Goal: Communication & Community: Answer question/provide support

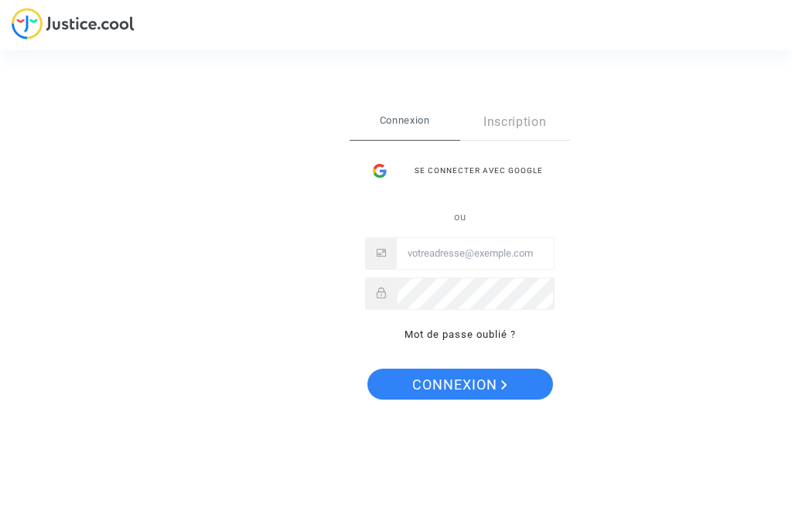
click at [500, 165] on div "Se connecter avec Google" at bounding box center [459, 170] width 189 height 31
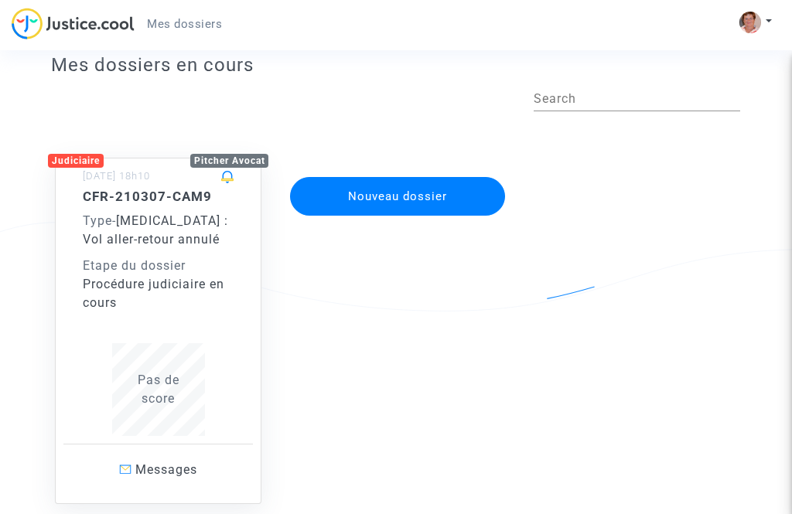
scroll to position [90, 0]
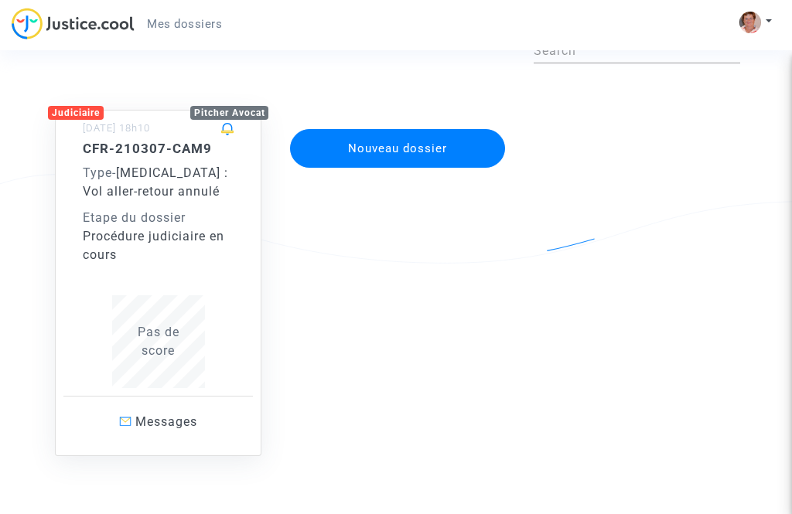
click at [170, 420] on span "Messages" at bounding box center [166, 421] width 62 height 15
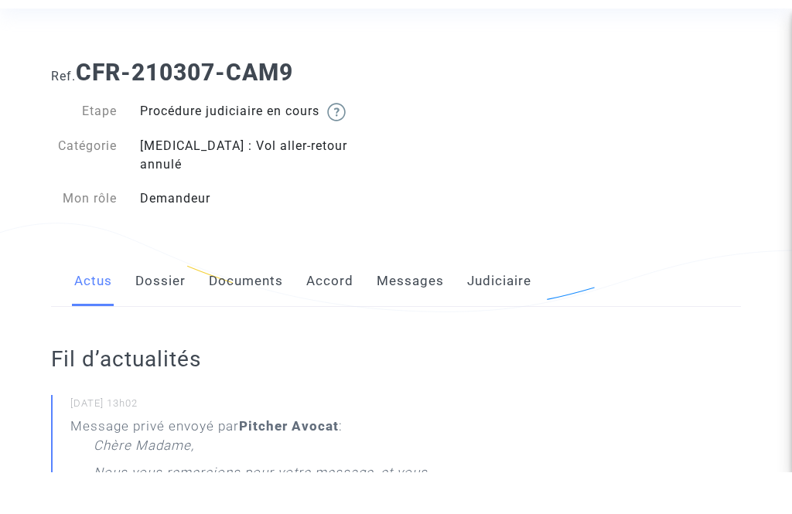
scroll to position [42, 0]
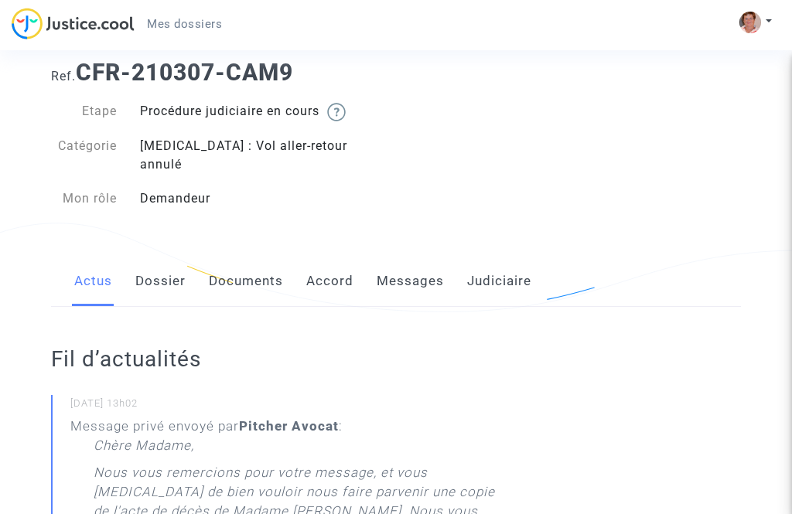
click at [405, 261] on link "Messages" at bounding box center [410, 281] width 67 height 51
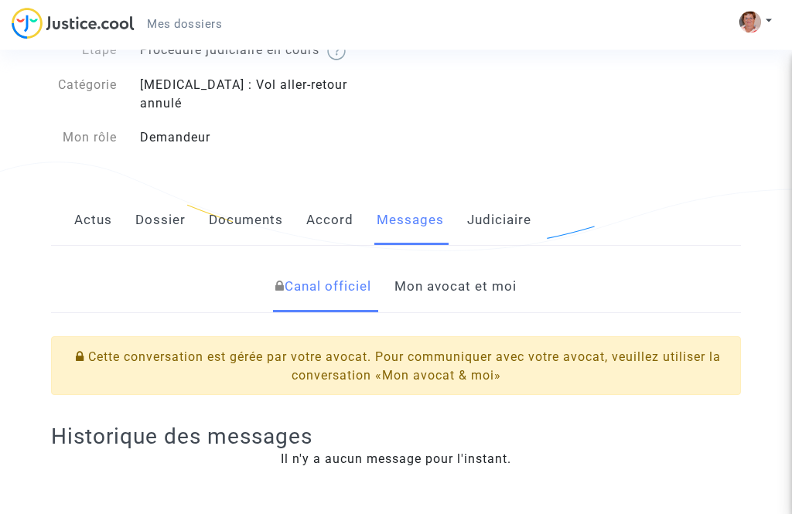
scroll to position [125, 0]
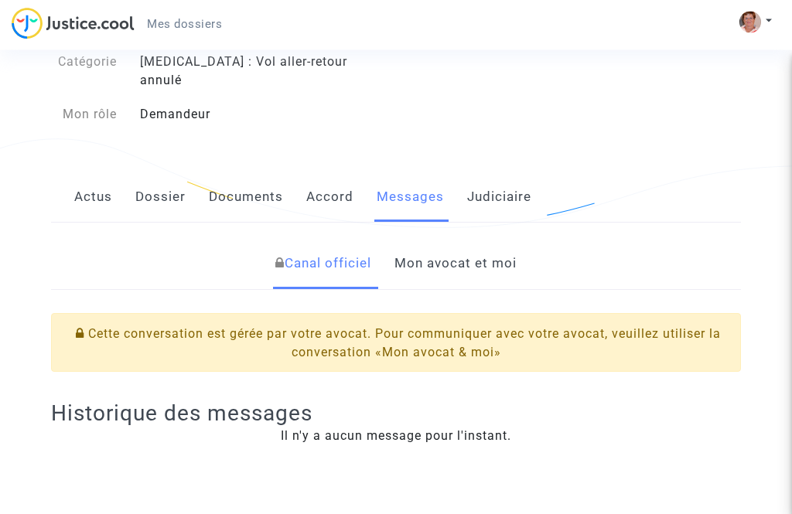
click at [460, 252] on link "Mon avocat et moi" at bounding box center [455, 264] width 122 height 51
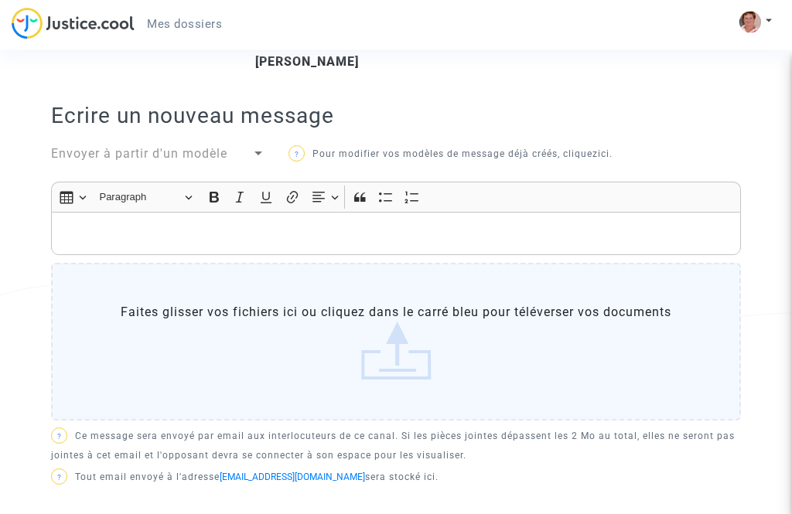
scroll to position [416, 0]
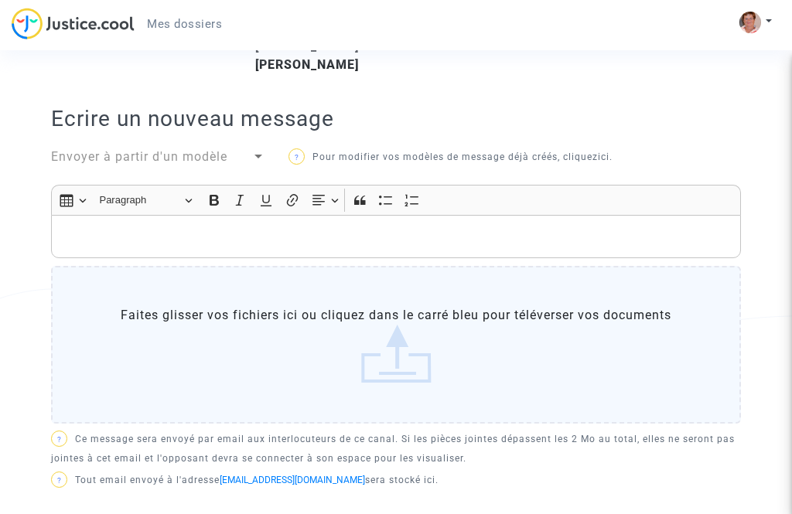
click at [396, 327] on label "Faites glisser vos fichiers ici ou cliquez dans le carré bleu pour téléverser v…" at bounding box center [396, 345] width 690 height 158
click at [0, 0] on input "Faites glisser vos fichiers ici ou cliquez dans le carré bleu pour téléverser v…" at bounding box center [0, 0] width 0 height 0
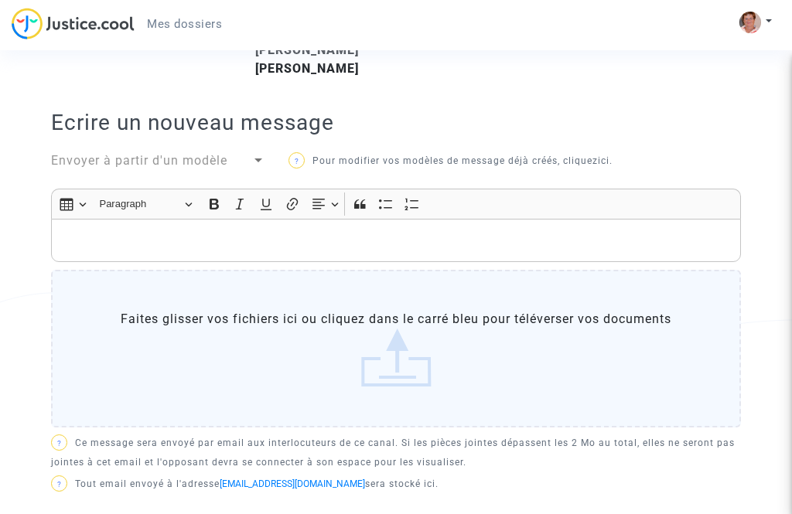
click at [405, 329] on label "Faites glisser vos fichiers ici ou cliquez dans le carré bleu pour téléverser v…" at bounding box center [396, 349] width 690 height 158
click at [0, 0] on input "Faites glisser vos fichiers ici ou cliquez dans le carré bleu pour téléverser v…" at bounding box center [0, 0] width 0 height 0
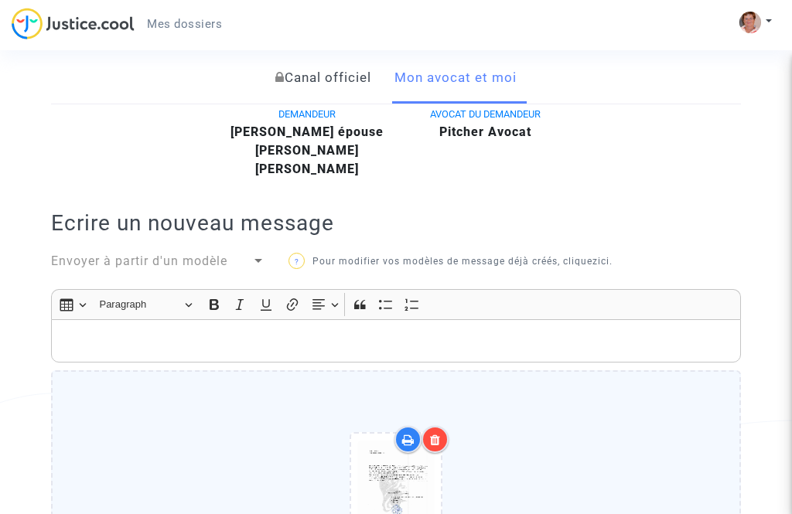
scroll to position [310, 0]
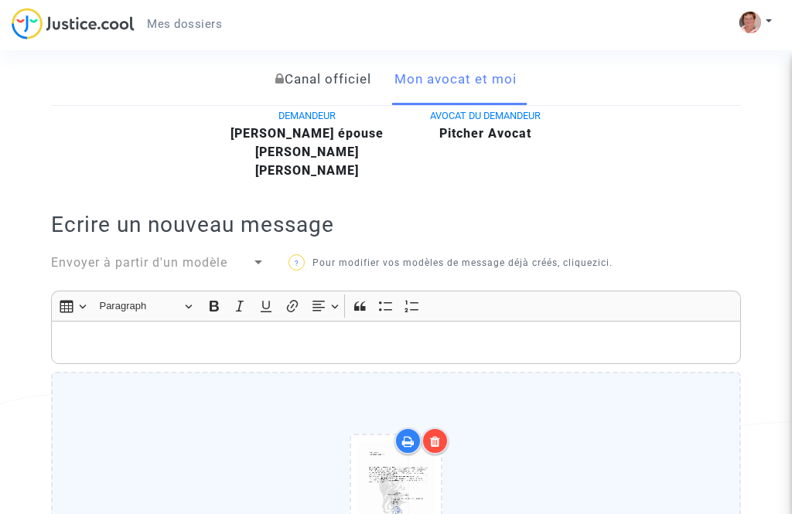
click at [119, 333] on p "Rich Text Editor, main" at bounding box center [396, 342] width 673 height 19
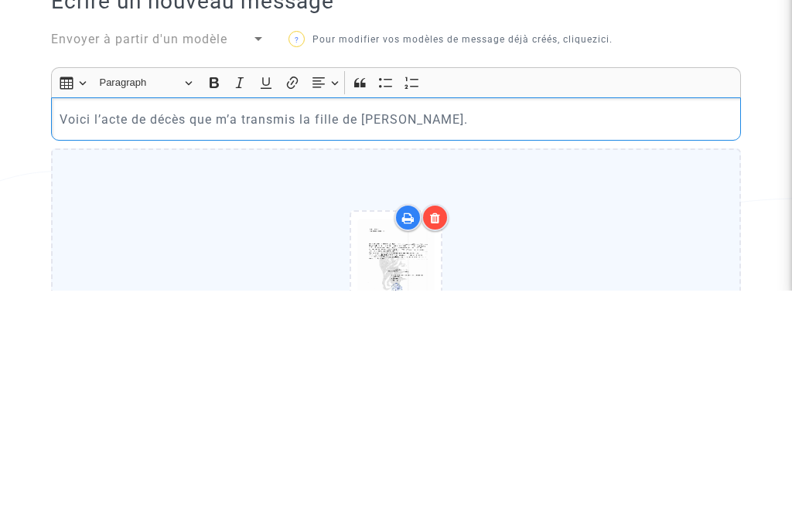
click at [83, 333] on p "Voici l’acte de décès que m’a transmis la fille de Marie-Thérèse Pavic." at bounding box center [396, 342] width 673 height 19
click at [615, 333] on p "Voici la copie de l’acte de décès que m’a transmis la fille de Marie-Thérèse Pa…" at bounding box center [396, 342] width 673 height 19
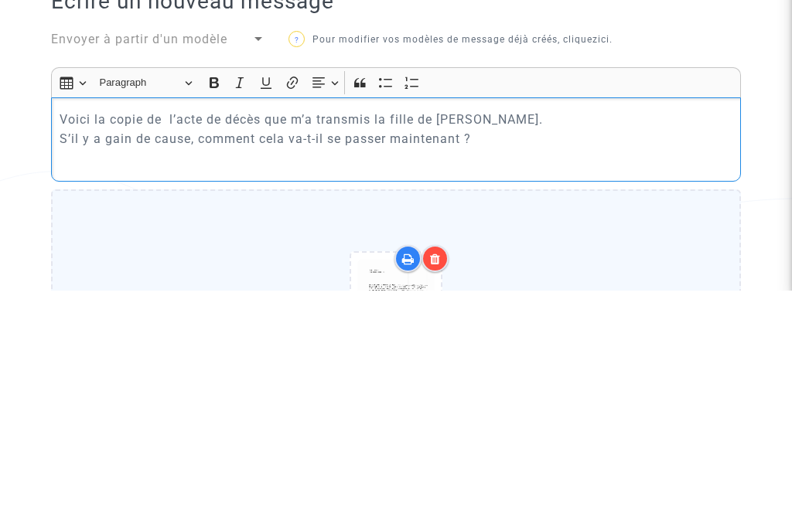
click at [520, 333] on p "Voici la copie de l’acte de décès que m’a transmis la fille de Marie-Thérèse Pa…" at bounding box center [396, 352] width 673 height 39
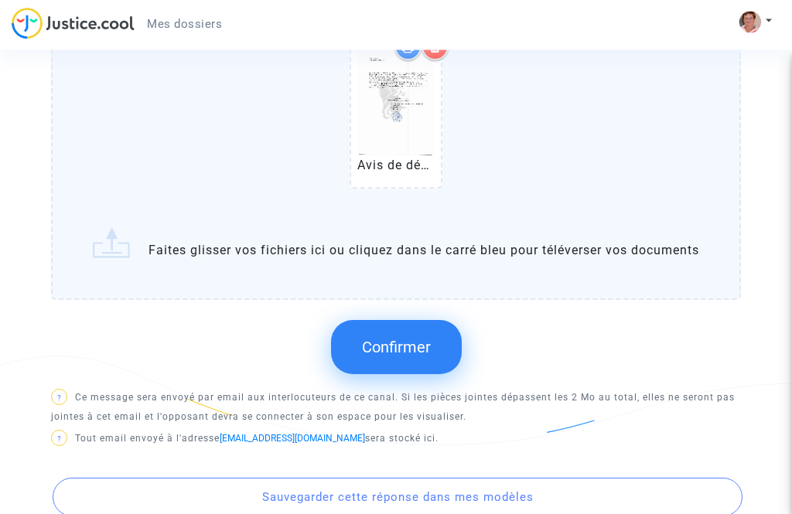
scroll to position [789, 0]
click at [405, 338] on span "Confirmer" at bounding box center [396, 347] width 69 height 19
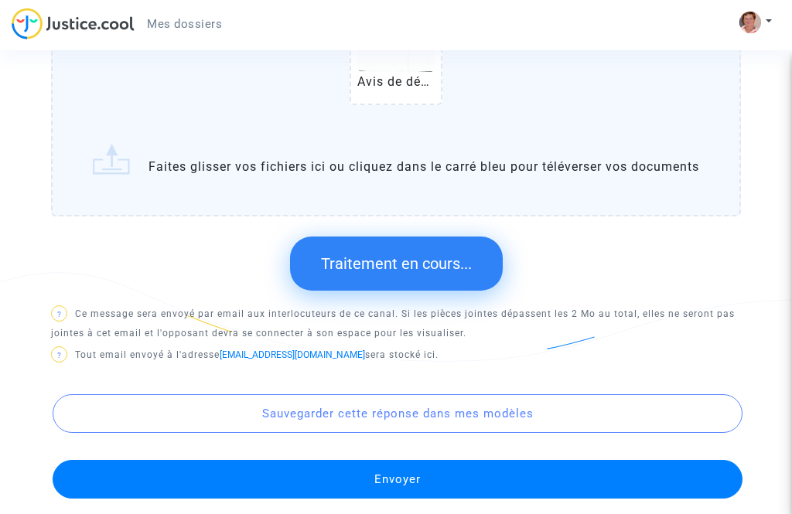
scroll to position [879, 0]
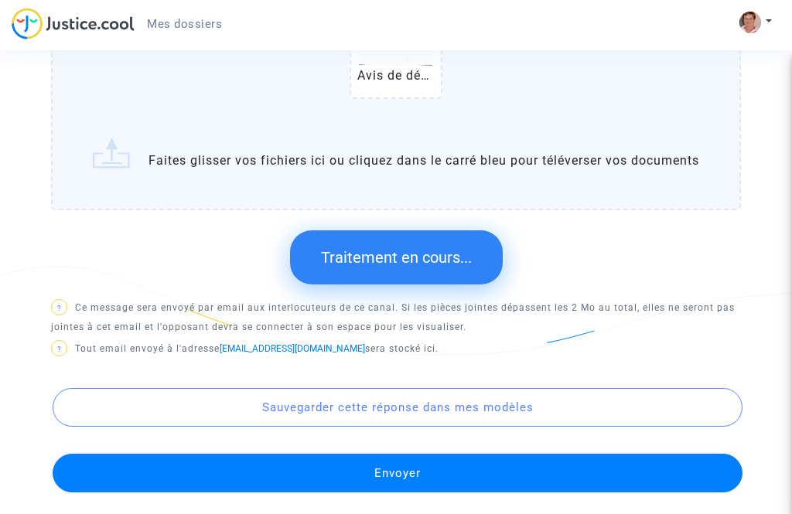
click at [398, 454] on button "Envoyer" at bounding box center [398, 473] width 690 height 39
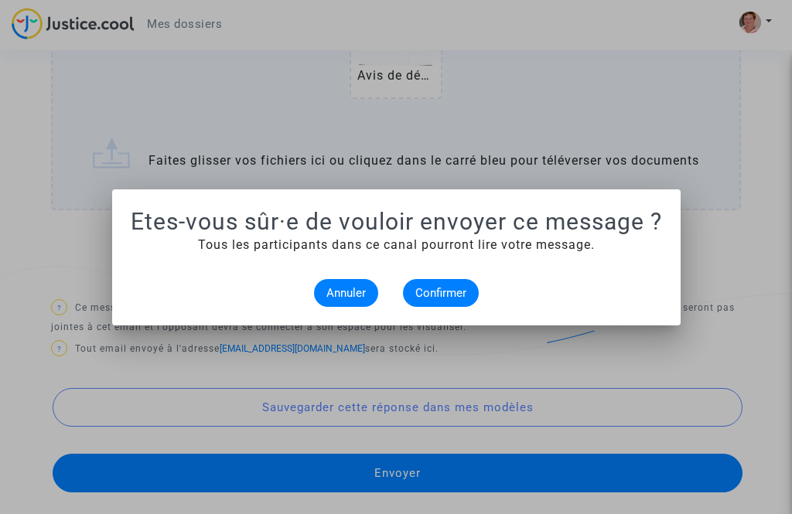
scroll to position [0, 0]
click at [448, 292] on span "Confirmer" at bounding box center [440, 293] width 51 height 14
